Goal: Task Accomplishment & Management: Manage account settings

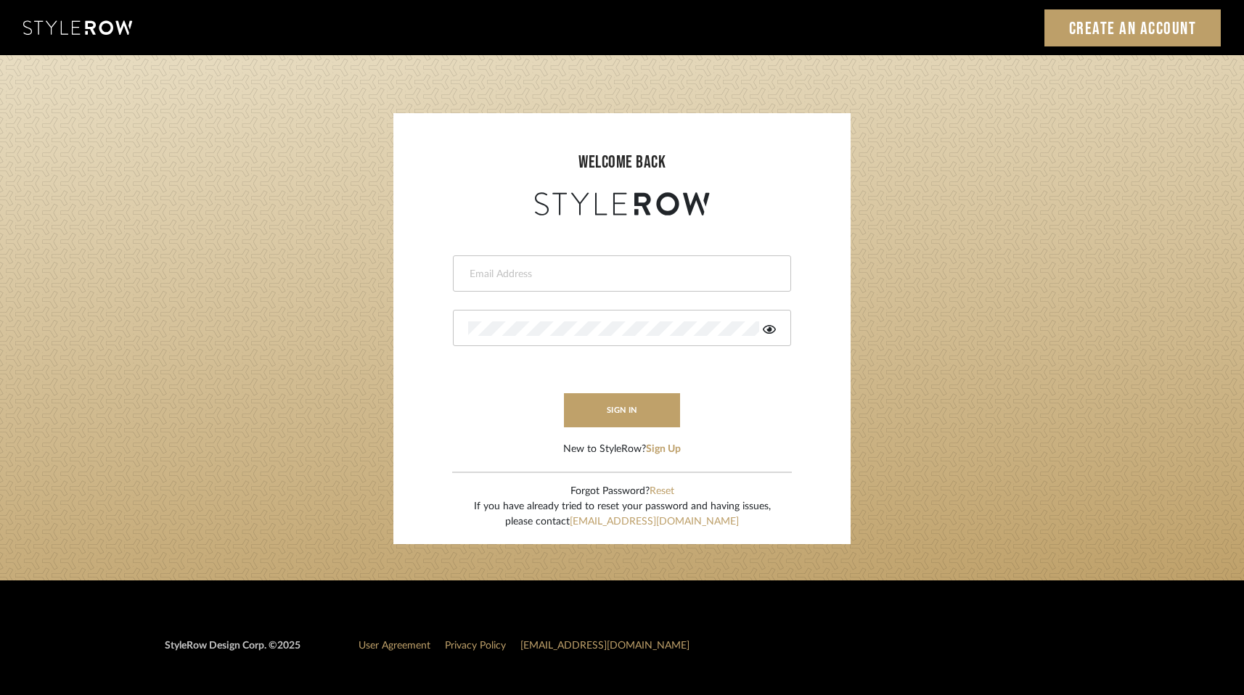
click at [488, 282] on div at bounding box center [622, 274] width 338 height 36
type input "melissa@pixielivingsolutions.com"
click at [619, 410] on button "sign in" at bounding box center [622, 410] width 116 height 34
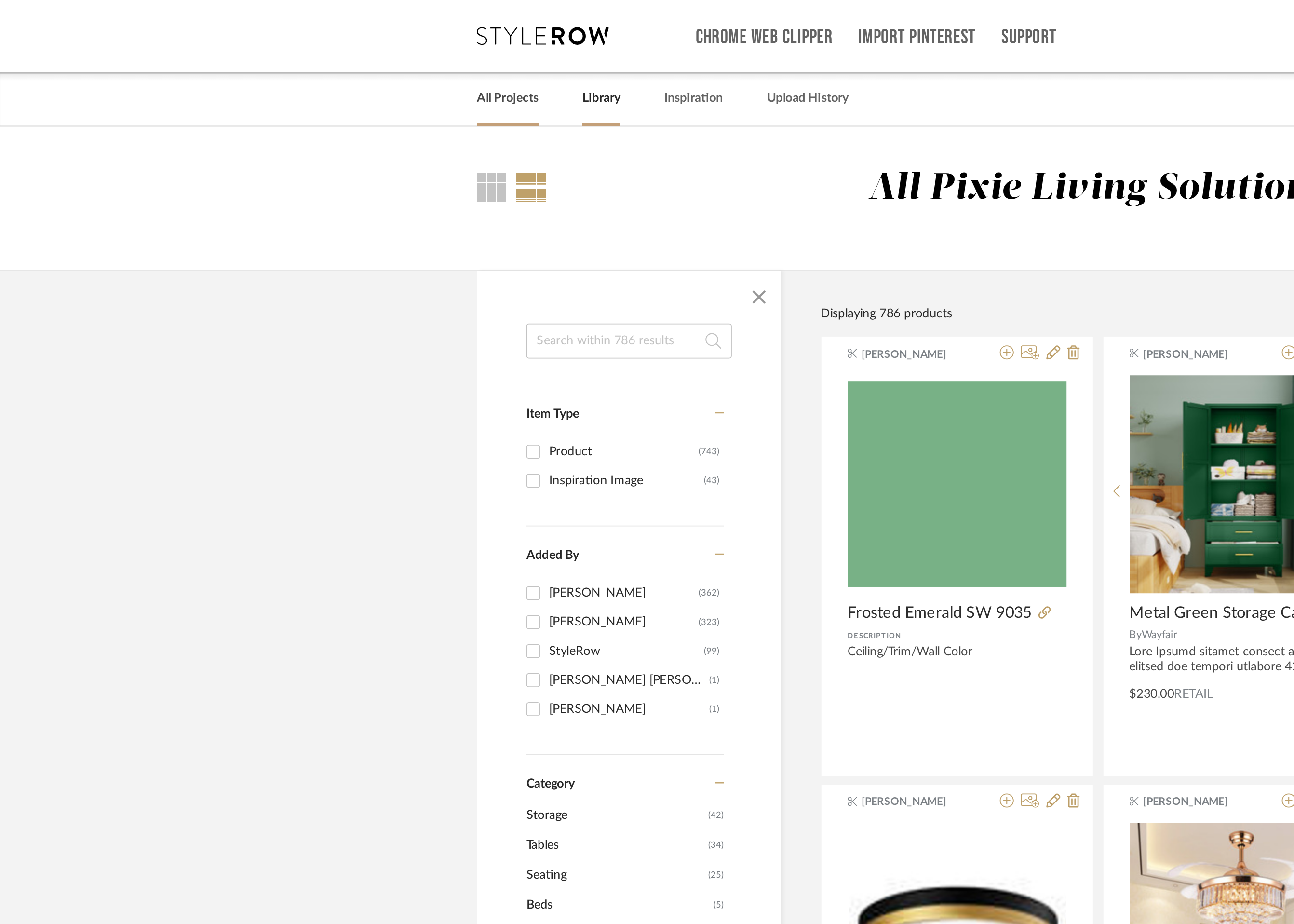
click at [283, 58] on link "All Projects" at bounding box center [278, 54] width 34 height 13
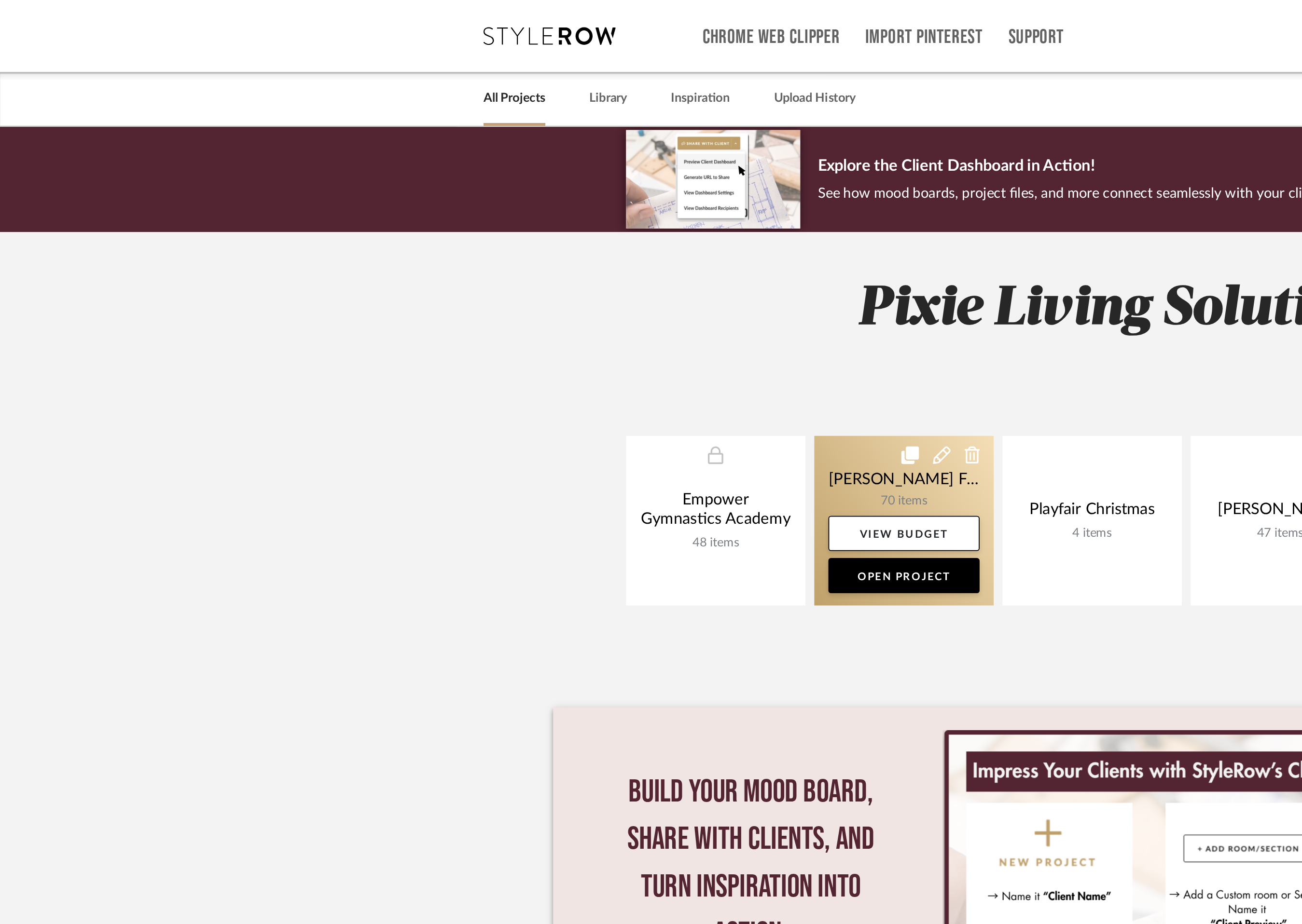
click at [505, 269] on link at bounding box center [496, 286] width 98 height 93
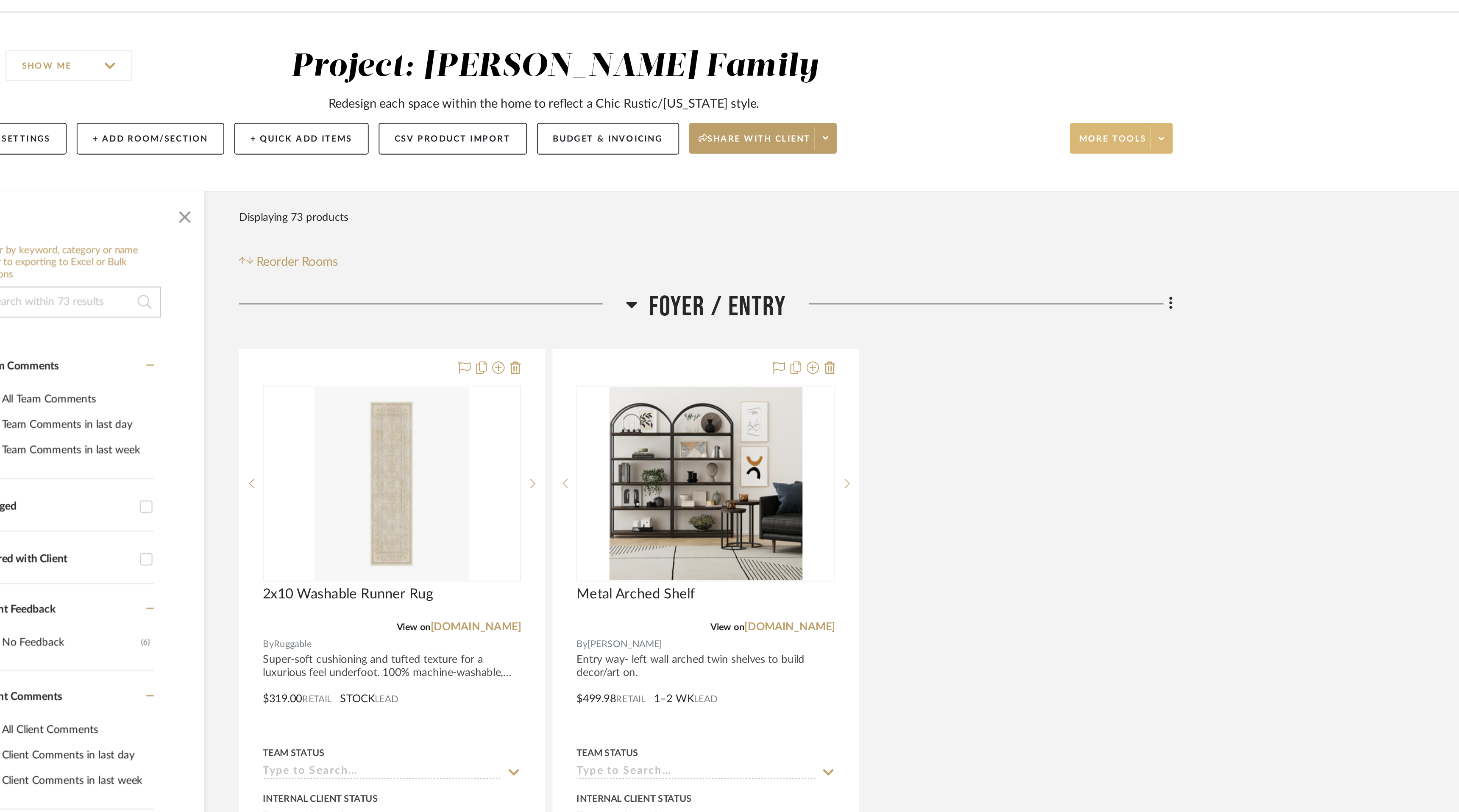
click at [1061, 128] on fa-icon at bounding box center [1063, 130] width 3 height 5
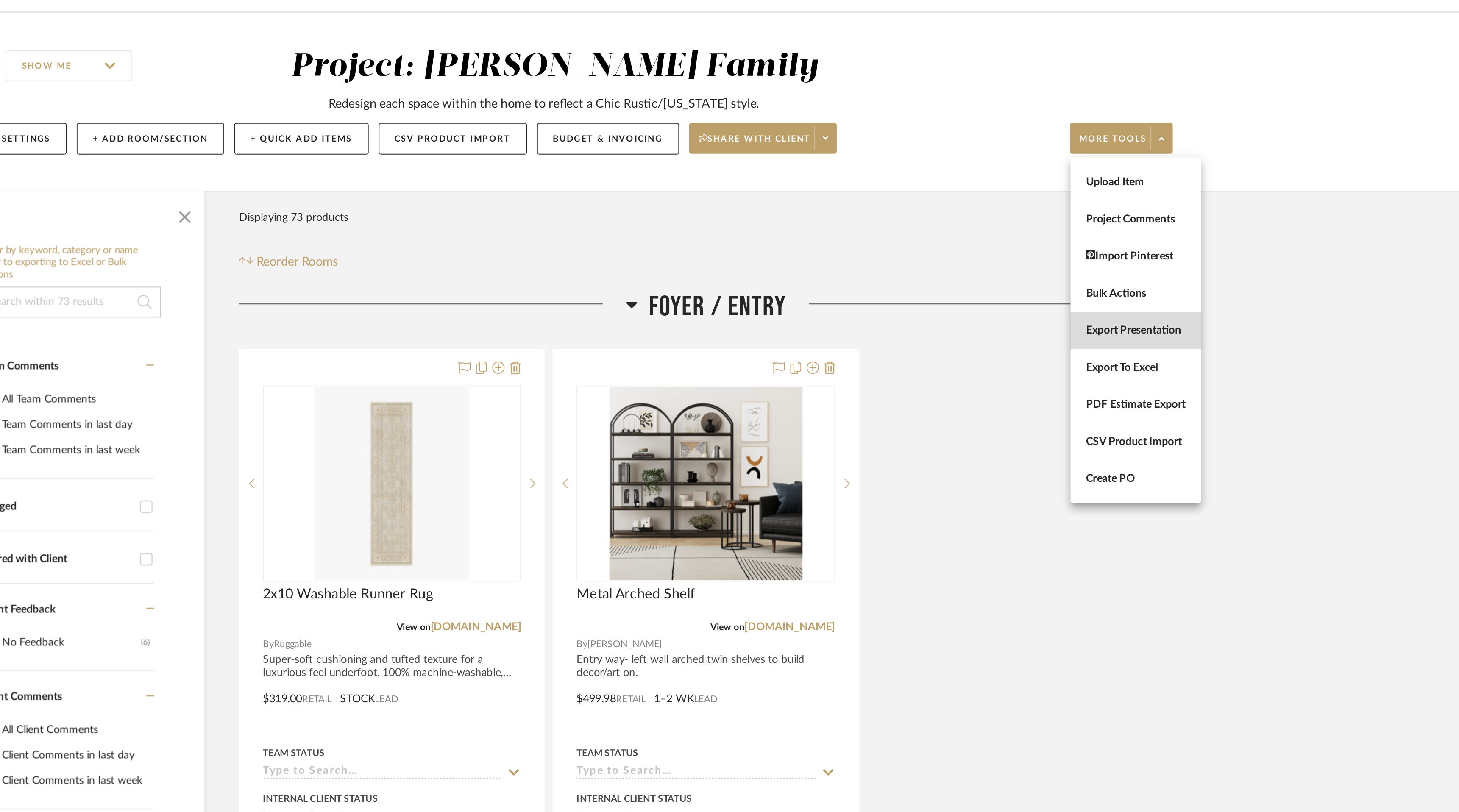
click at [1060, 242] on button "Export Presentation" at bounding box center [1049, 235] width 72 height 20
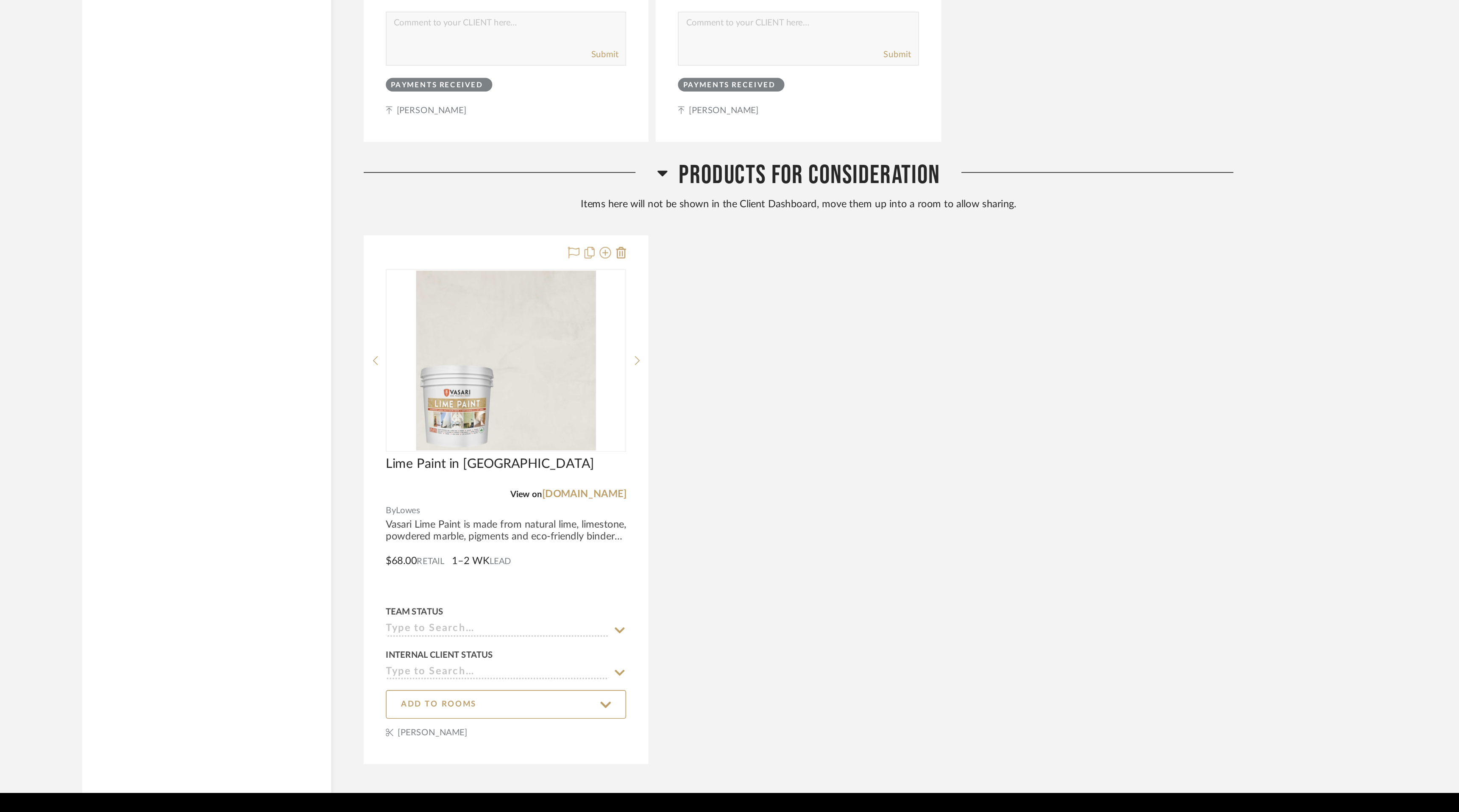
scroll to position [10650, 0]
